Goal: Task Accomplishment & Management: Use online tool/utility

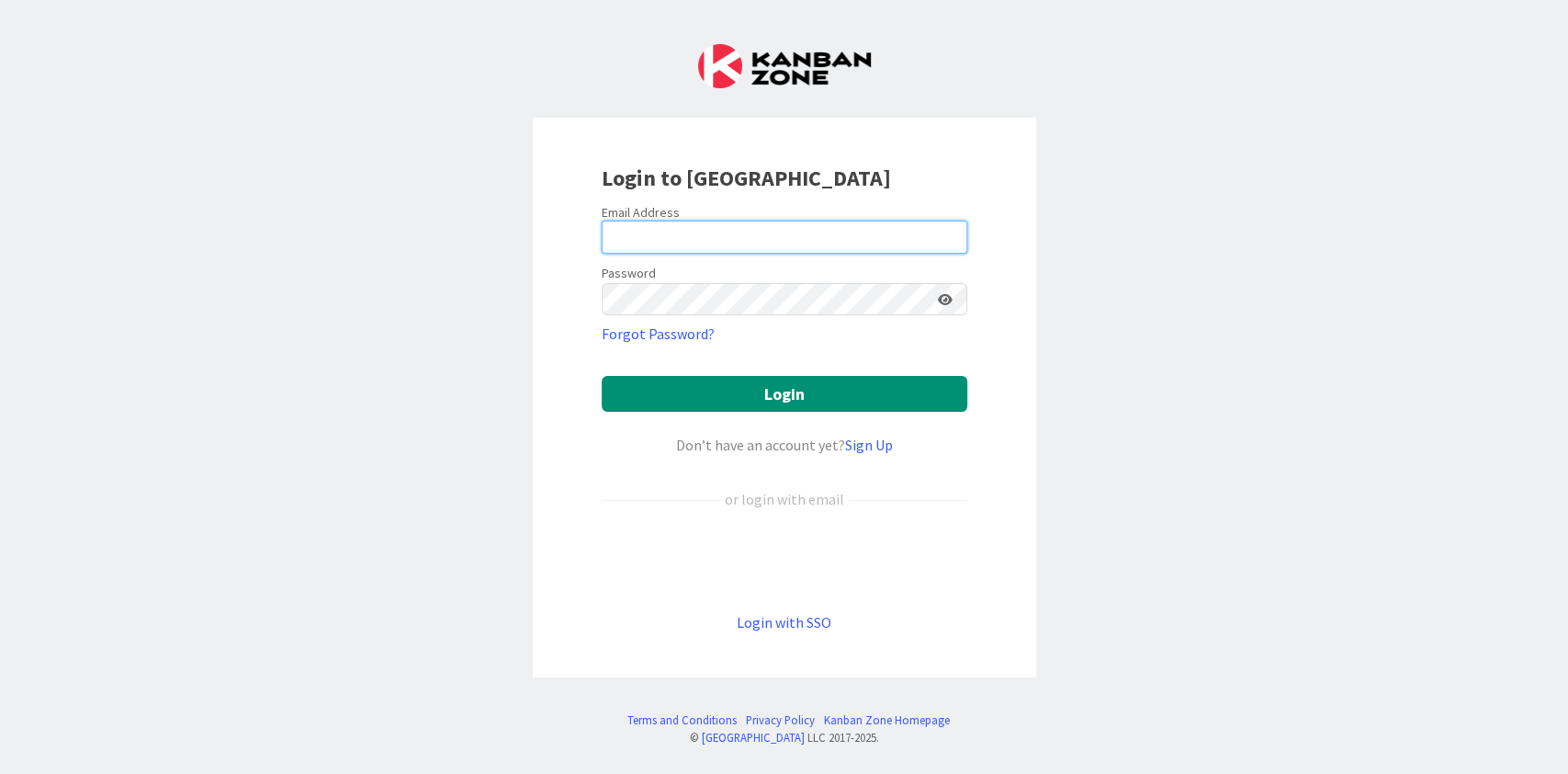
click at [713, 239] on input "email" at bounding box center [784, 237] width 366 height 33
type input "[PERSON_NAME][EMAIL_ADDRESS][DOMAIN_NAME]"
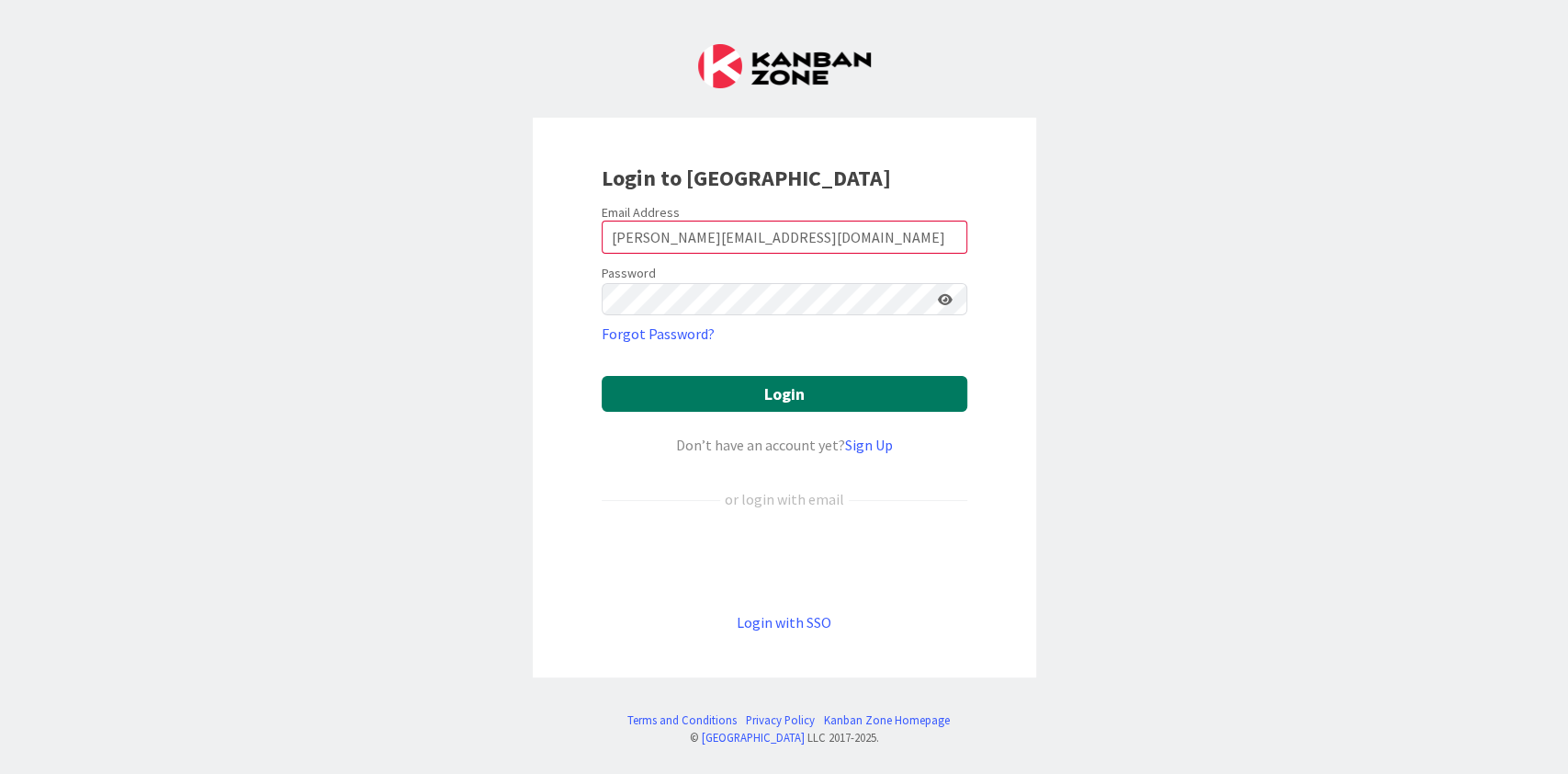
click at [794, 386] on button "Login" at bounding box center [784, 394] width 366 height 36
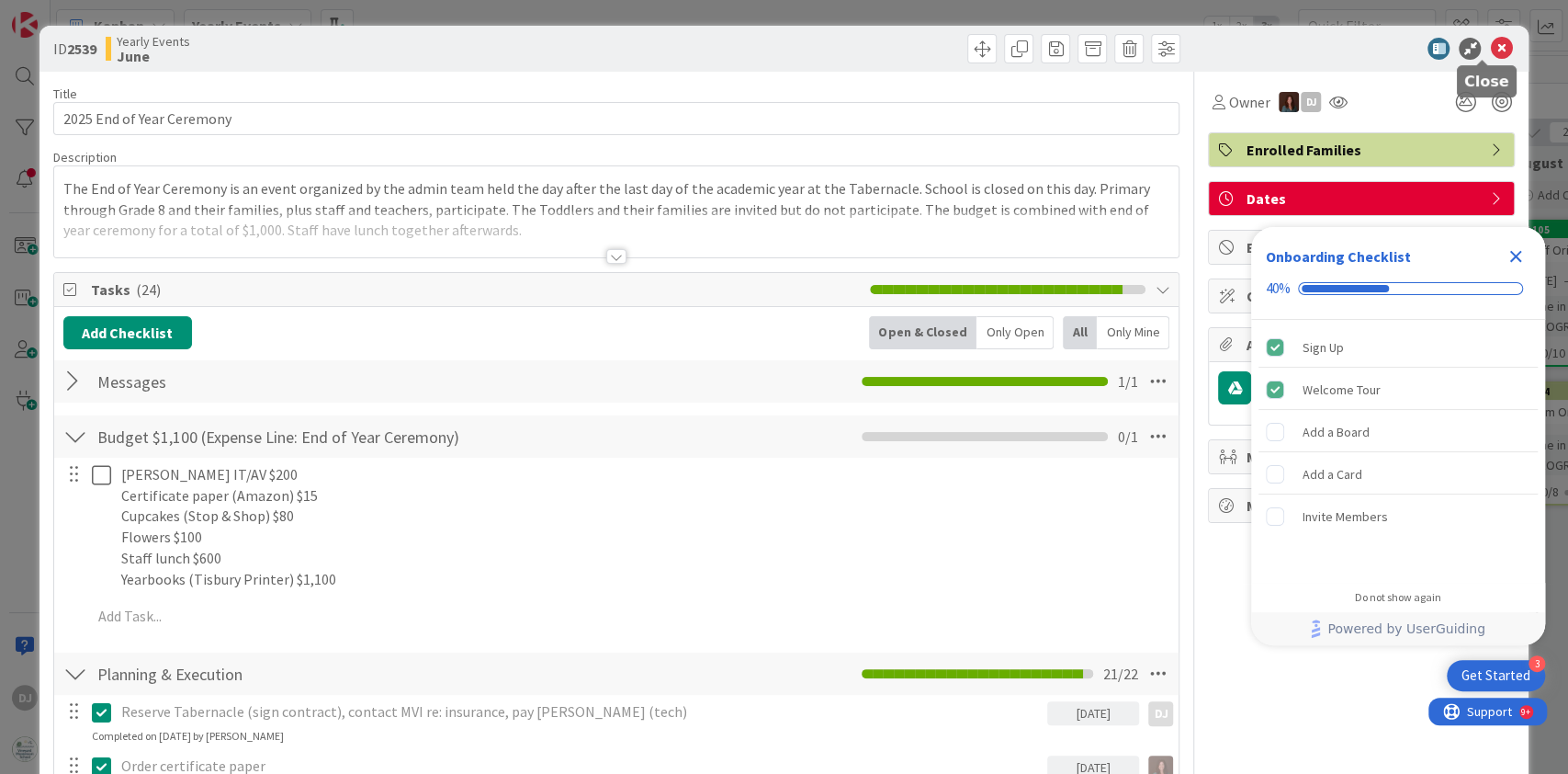
click at [1491, 43] on icon at bounding box center [1501, 48] width 22 height 22
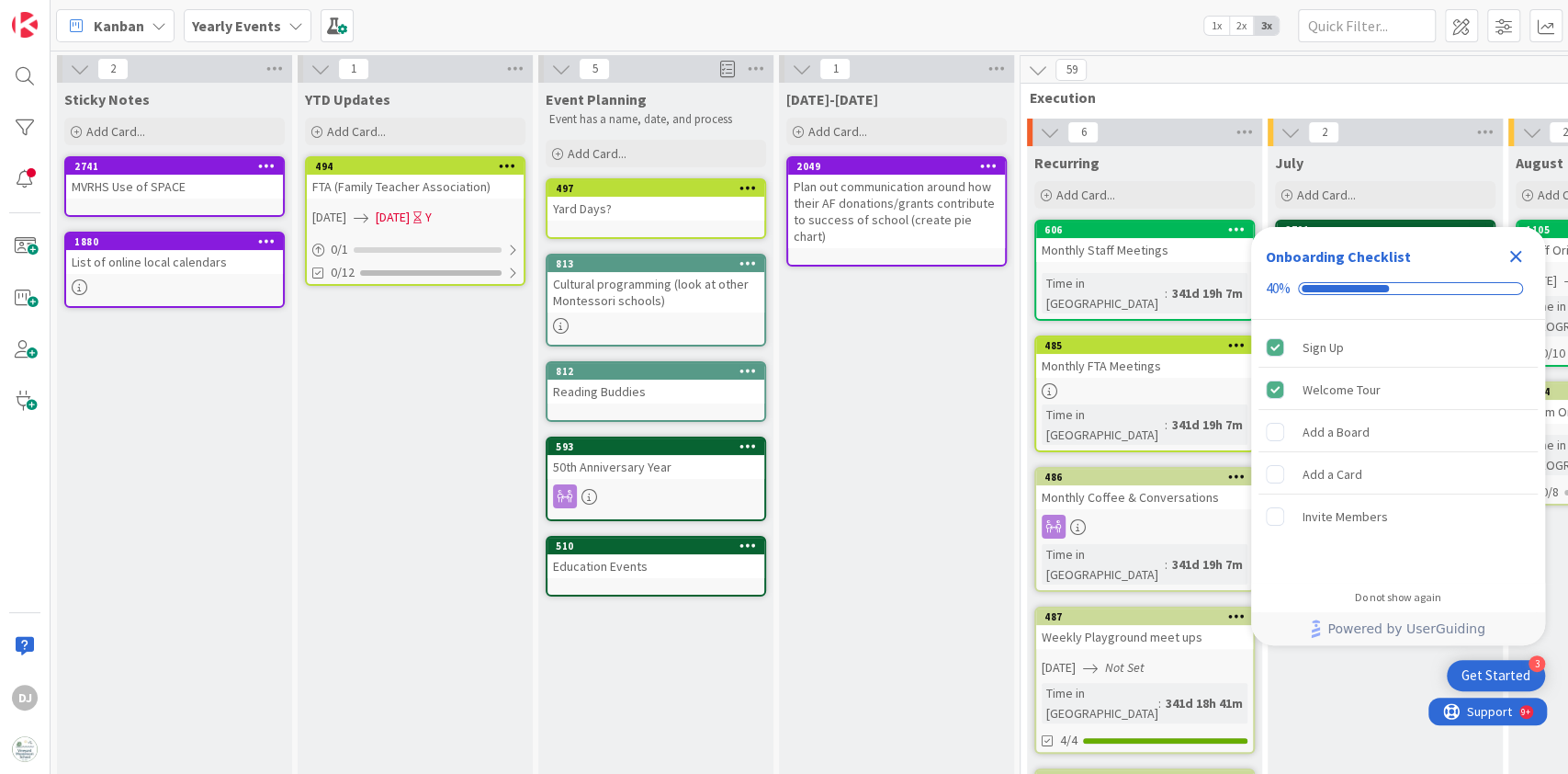
click at [293, 23] on icon at bounding box center [295, 25] width 14 height 14
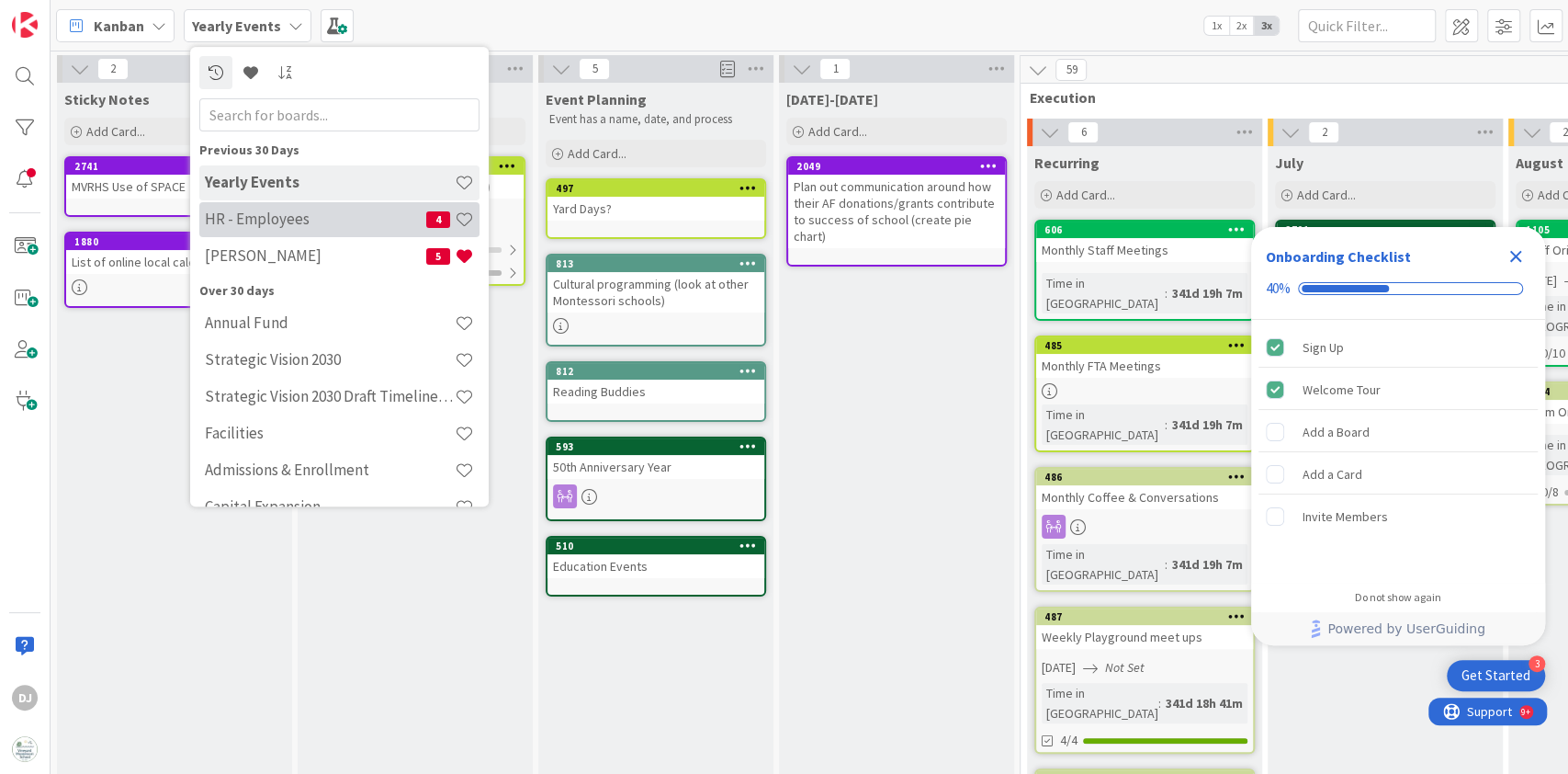
click at [286, 204] on div "HR - Employees 4" at bounding box center [339, 220] width 280 height 35
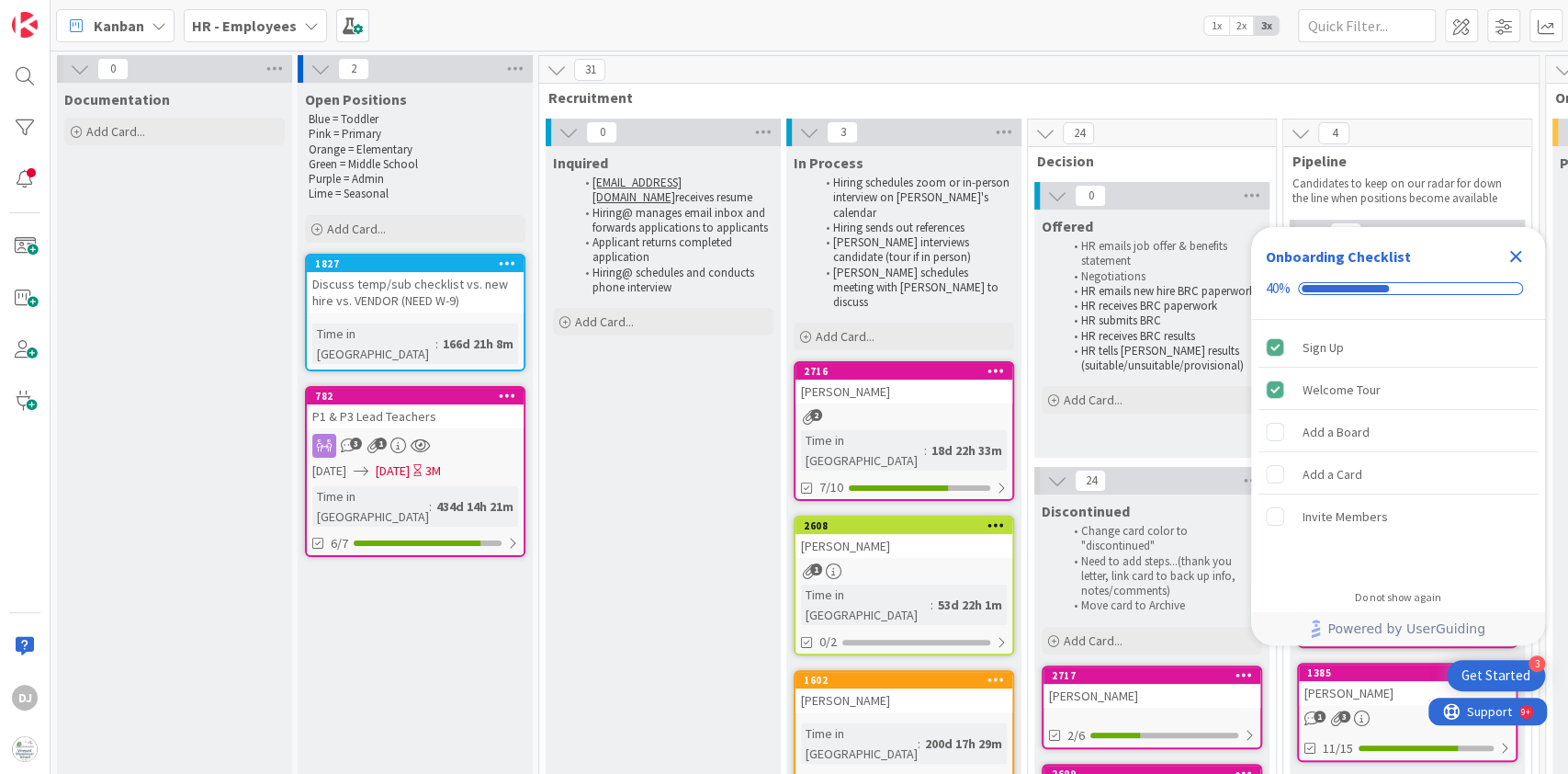
click at [881, 396] on link "2716 [PERSON_NAME] 2 Time in [GEOGRAPHIC_DATA] : 18d 22h 33m 7/10" at bounding box center [904, 431] width 221 height 140
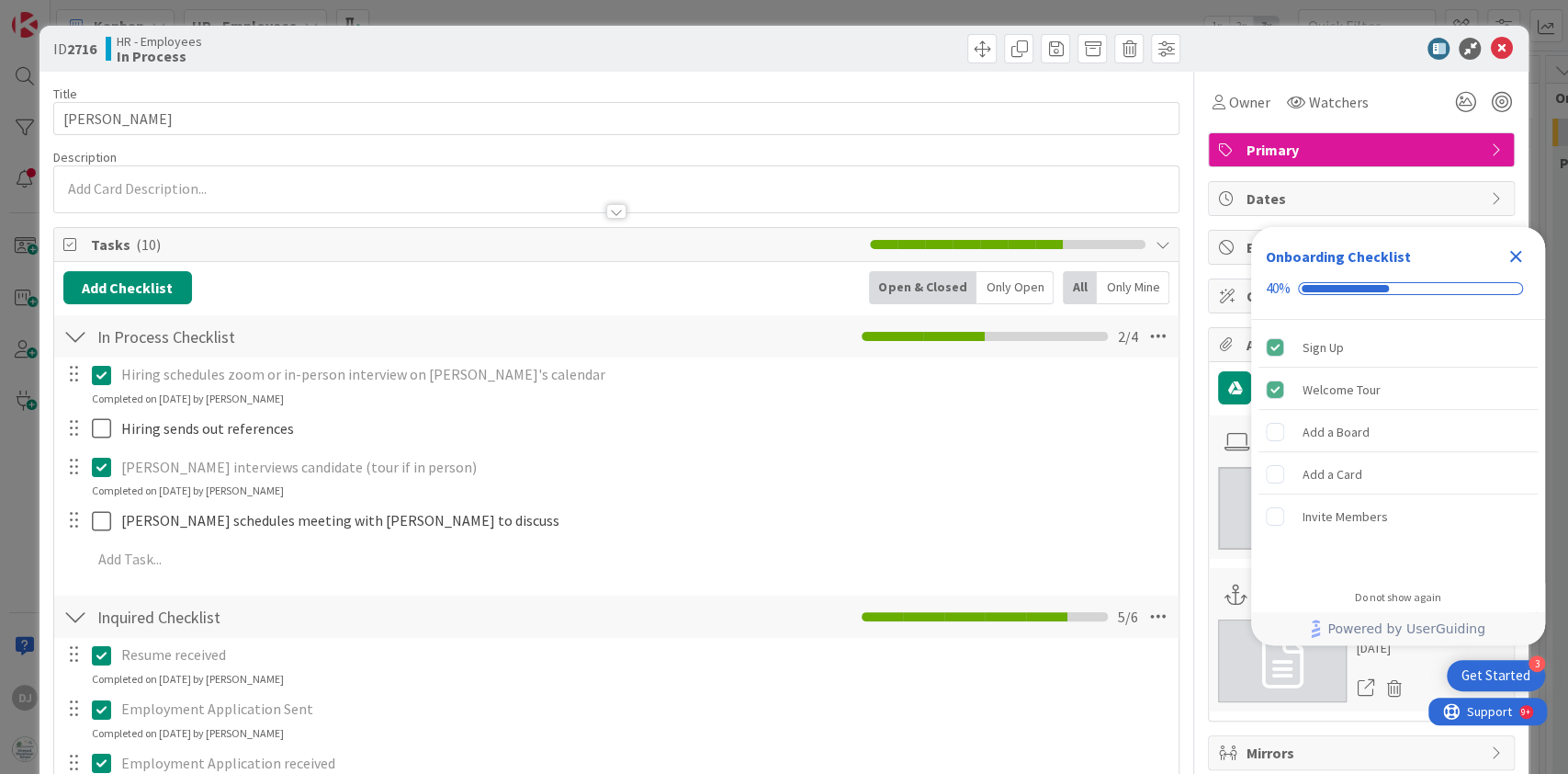
click at [1518, 253] on icon "Close Checklist" at bounding box center [1516, 257] width 12 height 12
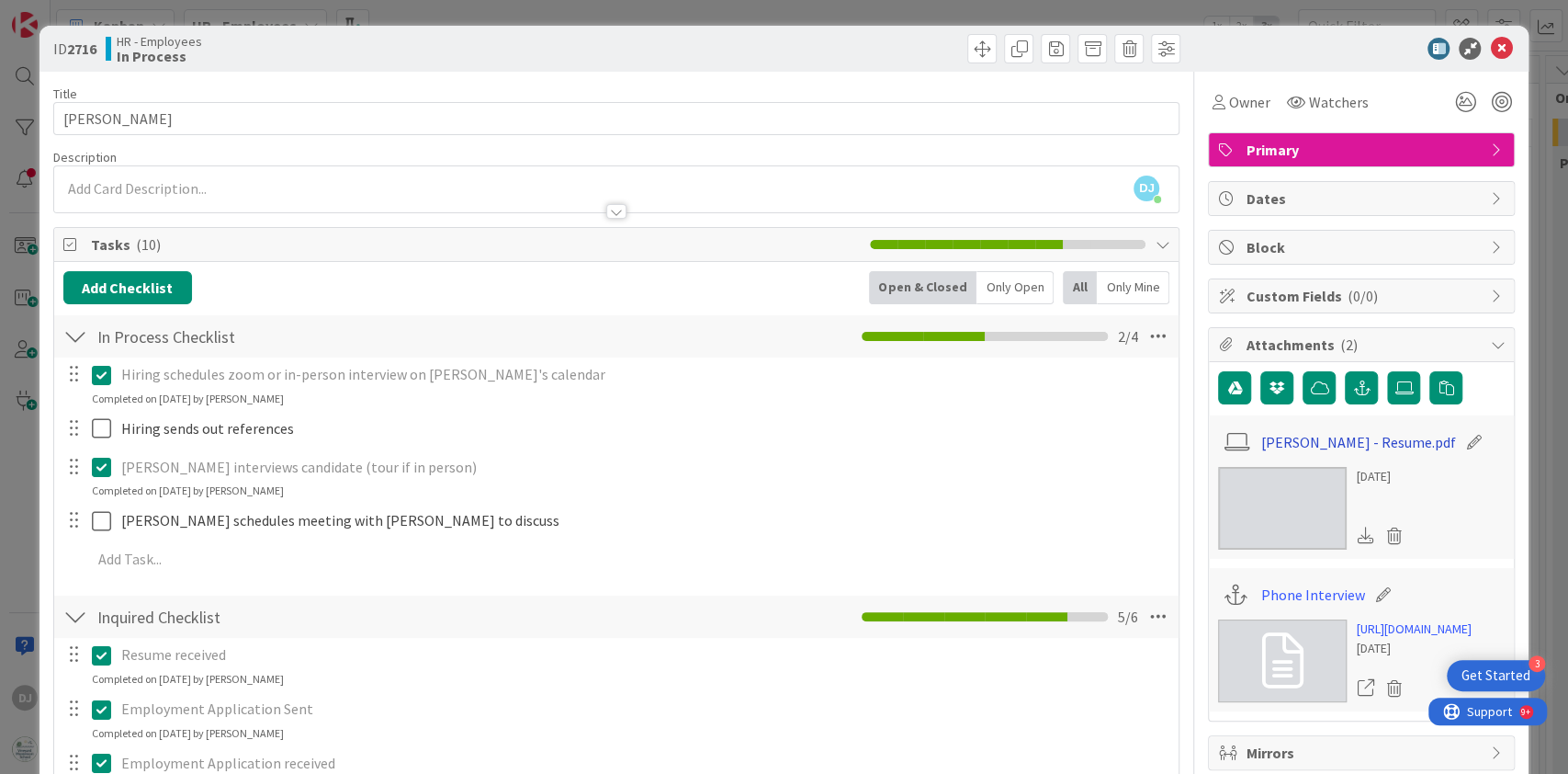
click at [1309, 437] on link "[PERSON_NAME] - Resume.pdf" at bounding box center [1359, 441] width 195 height 22
click at [1491, 45] on icon at bounding box center [1501, 48] width 22 height 22
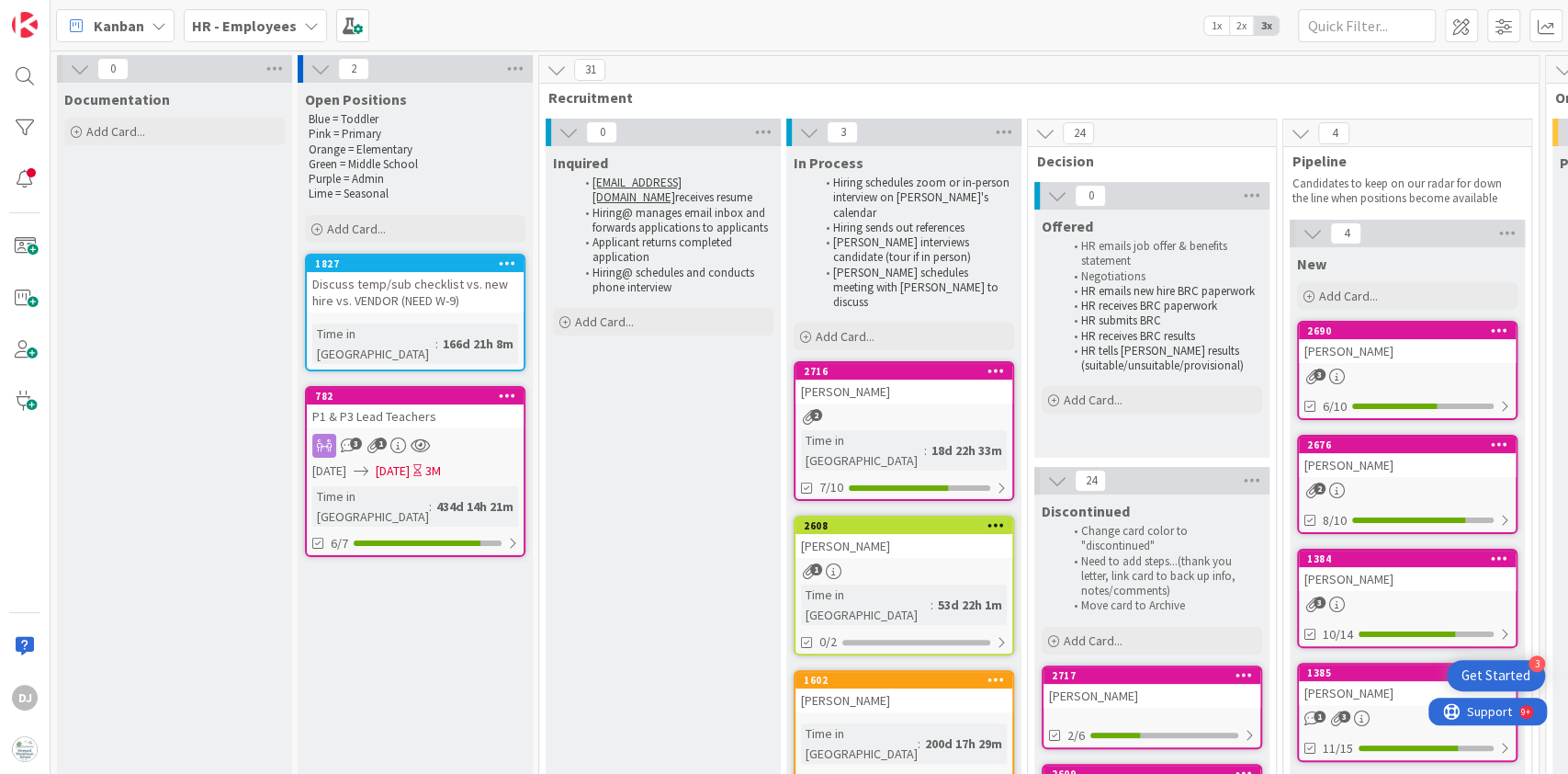
click at [941, 688] on div "[PERSON_NAME]" at bounding box center [904, 699] width 217 height 24
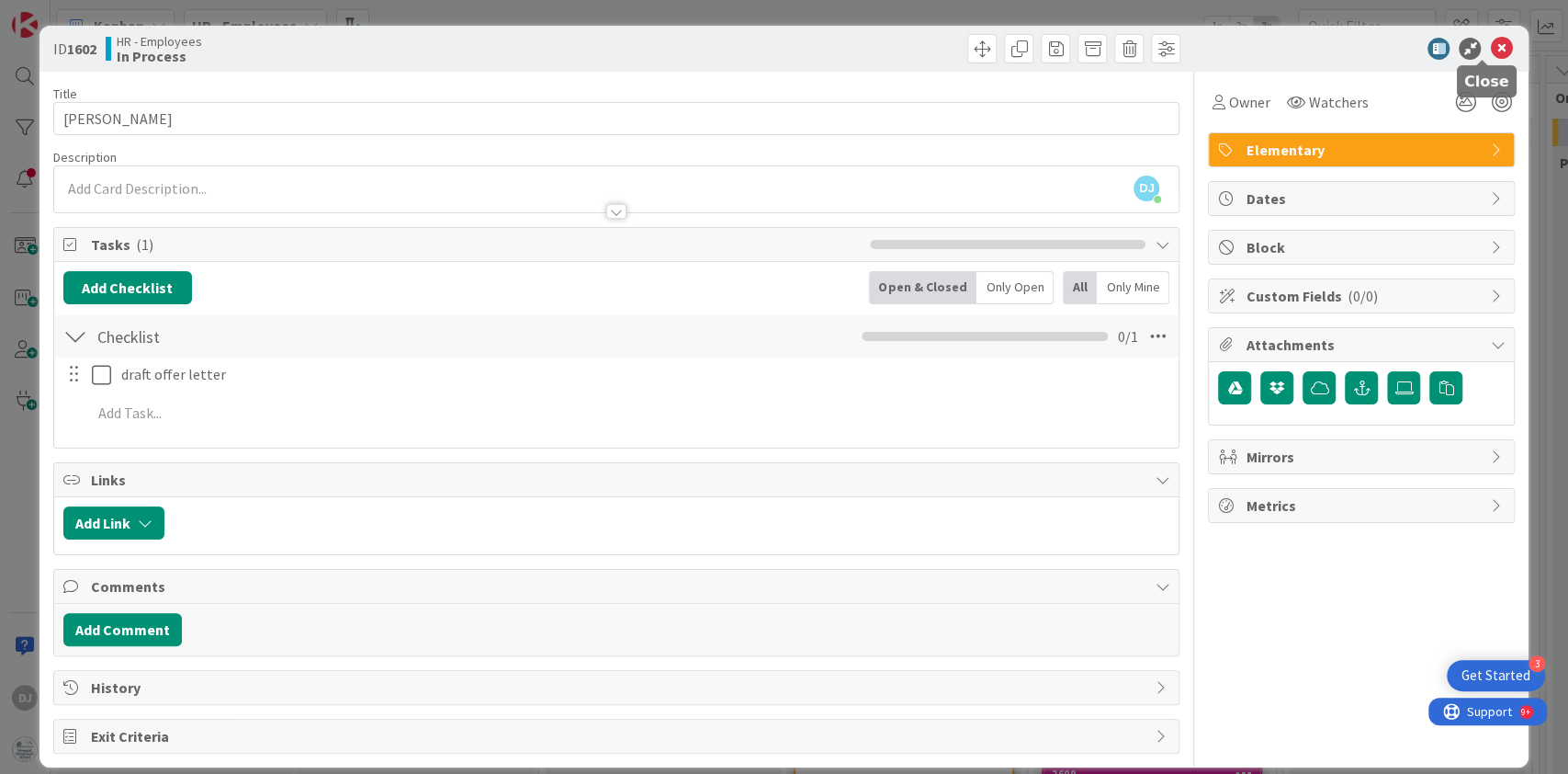
click at [1491, 44] on icon at bounding box center [1501, 48] width 22 height 22
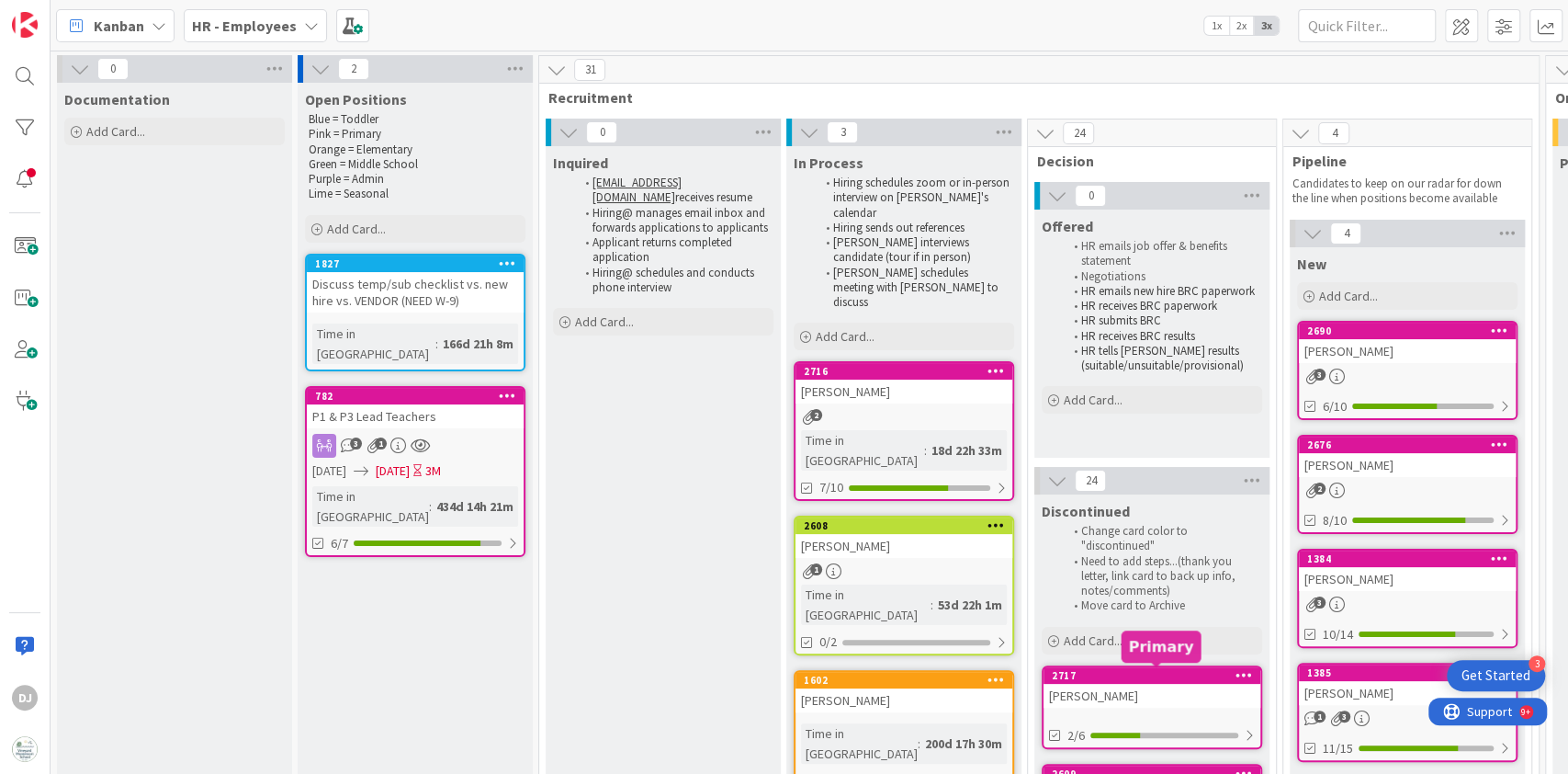
click at [1130, 687] on div "[PERSON_NAME]" at bounding box center [1151, 695] width 217 height 24
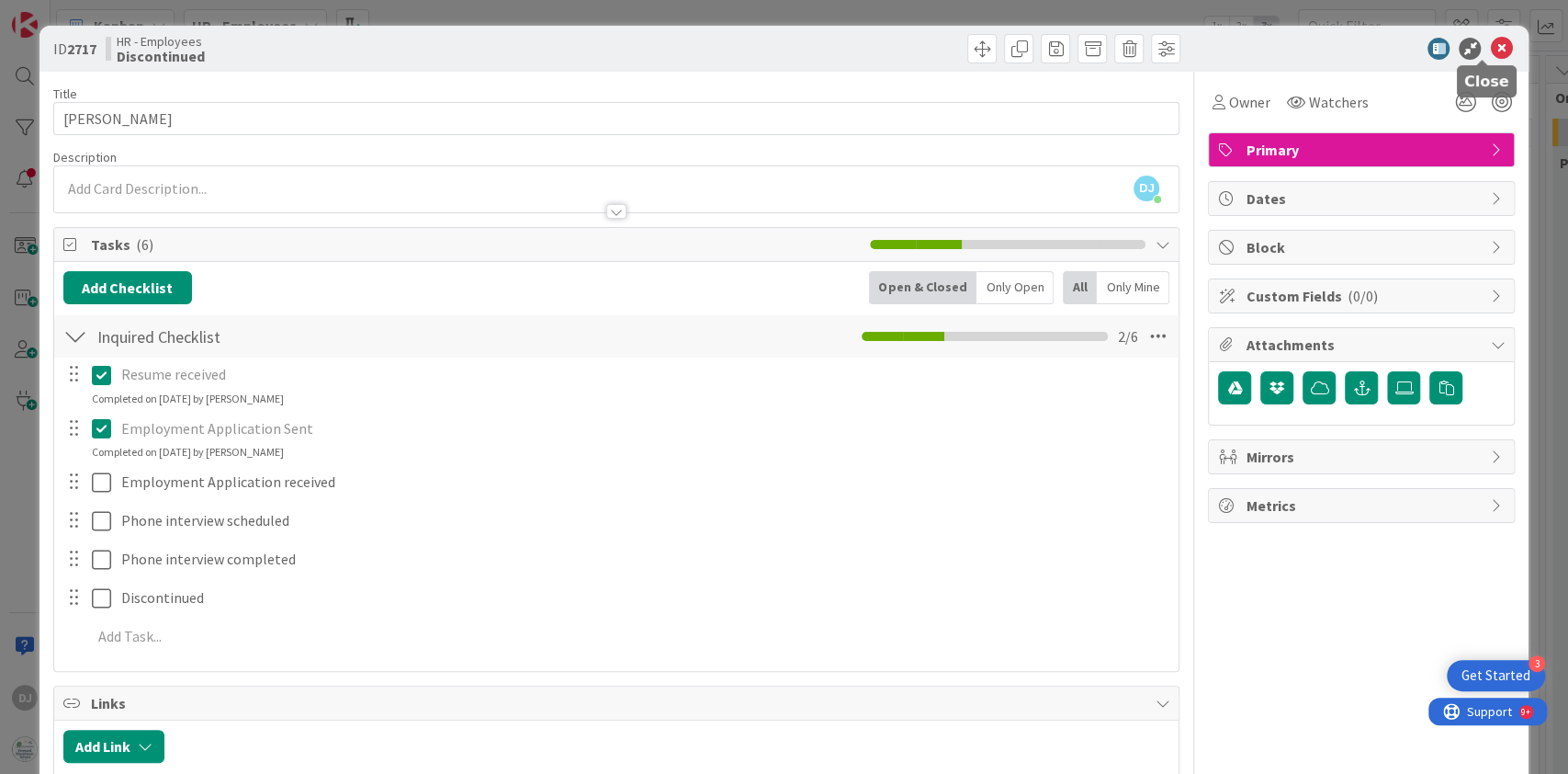
click at [1491, 47] on icon at bounding box center [1501, 48] width 22 height 22
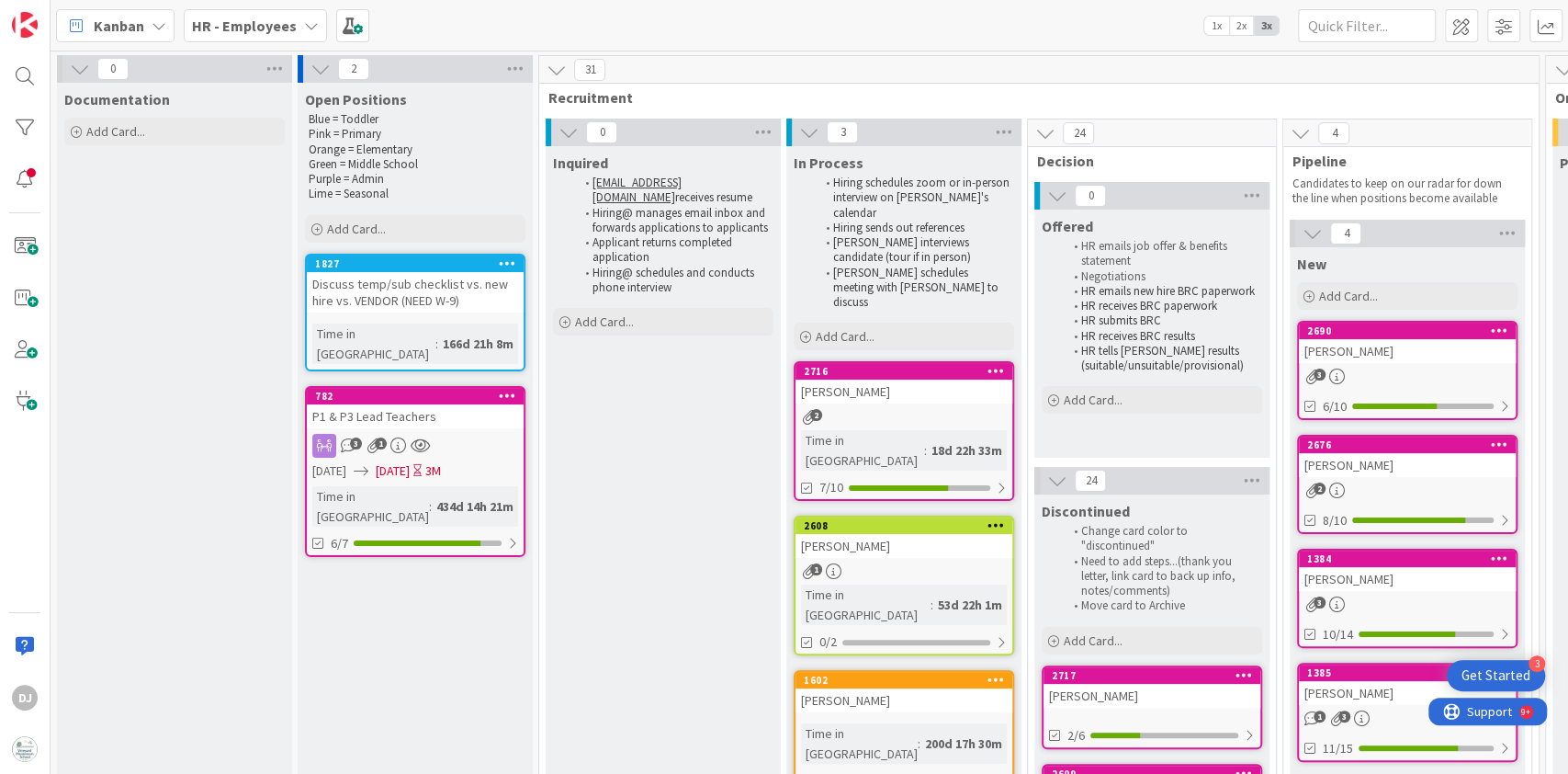
click at [921, 733] on div "200d 17h 30m" at bounding box center [964, 742] width 86 height 20
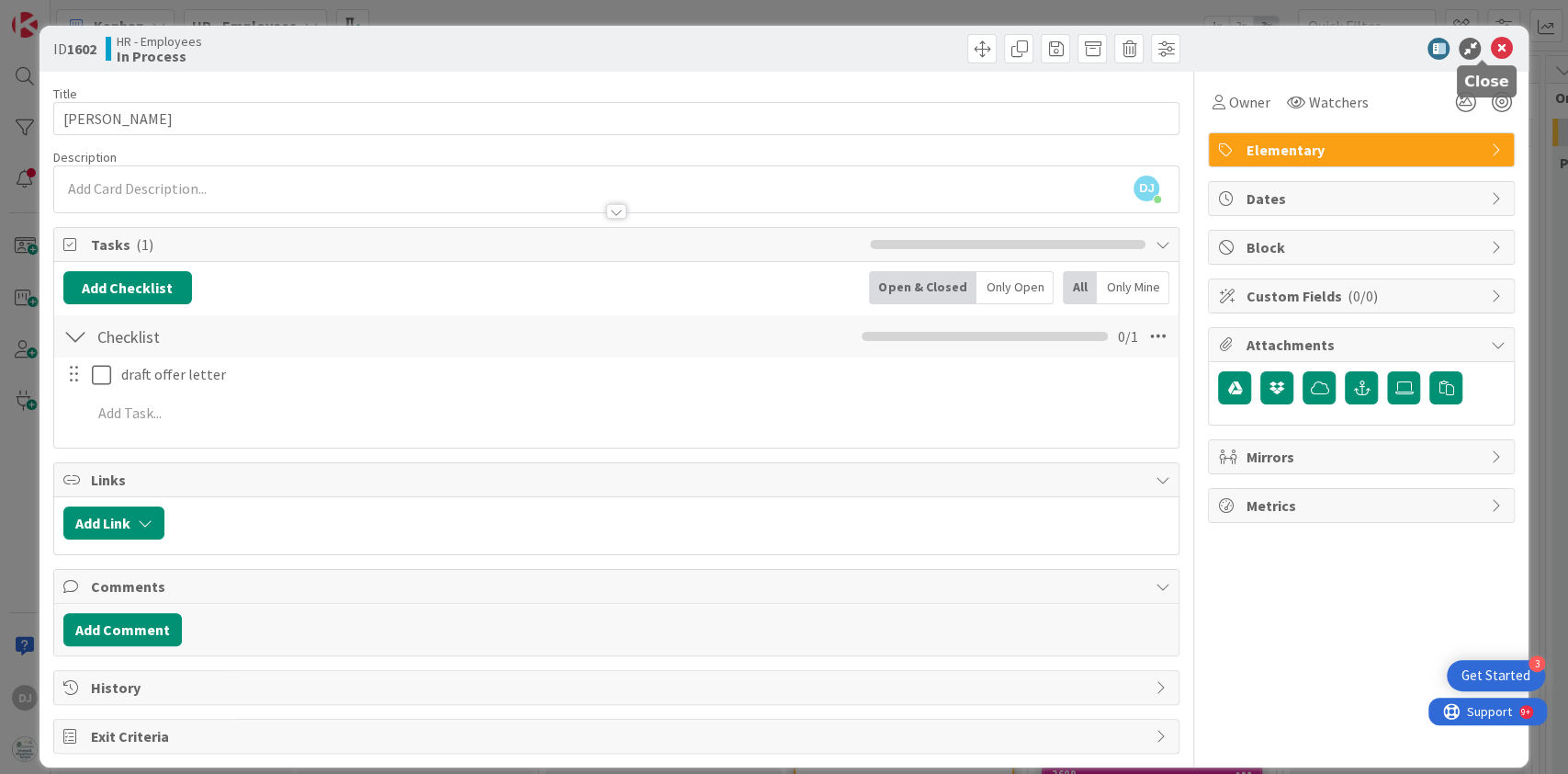
click at [1491, 45] on icon at bounding box center [1501, 48] width 22 height 22
